Goal: Go to known website: Access a specific website the user already knows

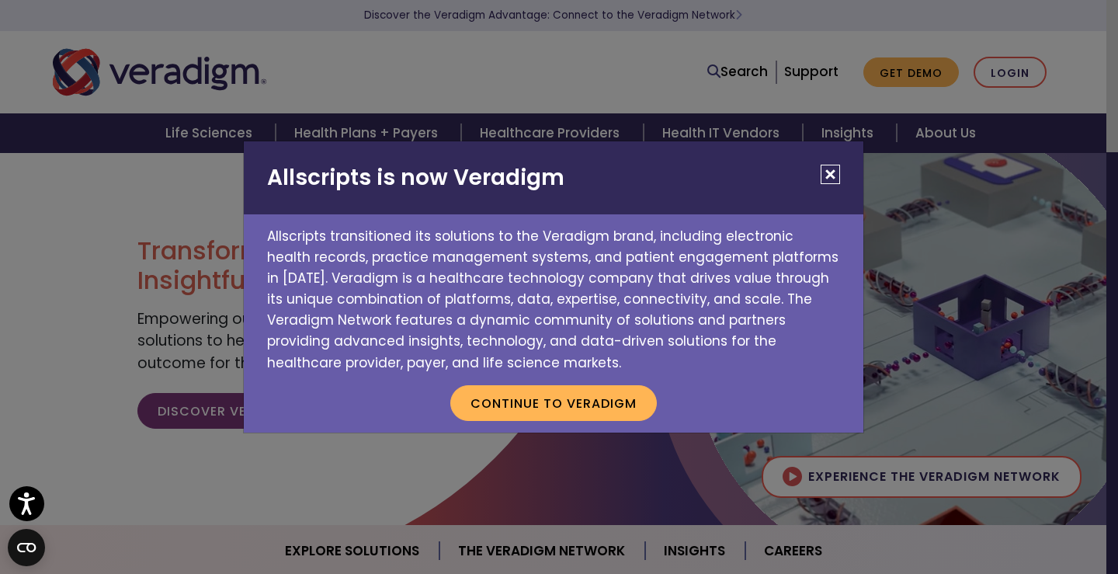
drag, startPoint x: 1107, startPoint y: 294, endPoint x: 982, endPoint y: 199, distance: 156.7
click at [1106, 294] on div "Allscripts is now Veradigm Allscripts transitioned its solutions to the Veradig…" at bounding box center [559, 287] width 1118 height 574
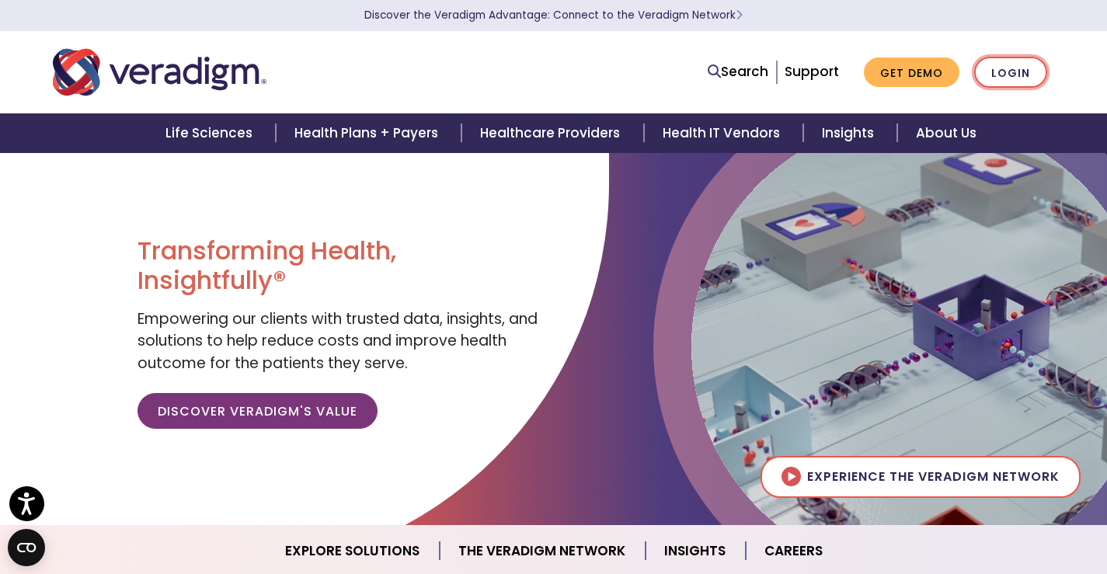
click at [1026, 78] on link "Login" at bounding box center [1010, 73] width 73 height 32
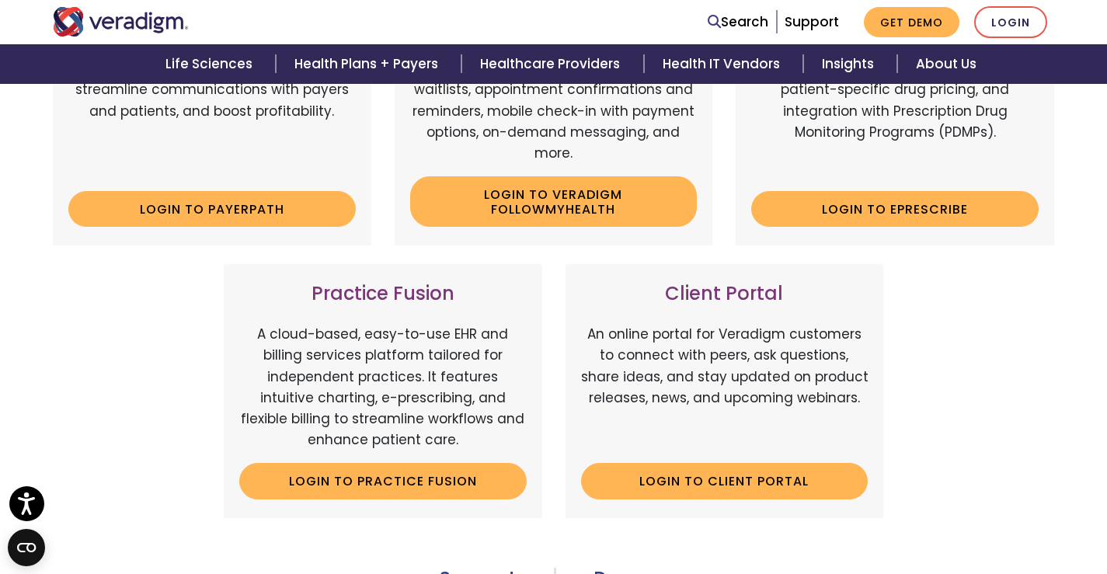
scroll to position [388, 0]
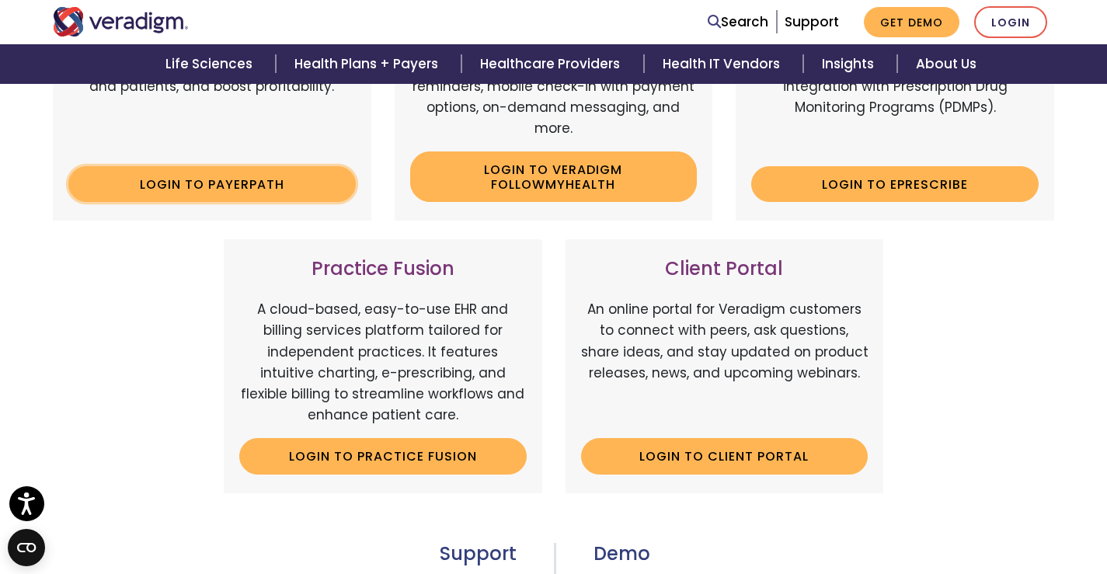
click at [249, 173] on link "Login to Payerpath" at bounding box center [211, 184] width 287 height 36
click at [308, 174] on link "Login to Payerpath" at bounding box center [211, 184] width 287 height 36
